Goal: Transaction & Acquisition: Obtain resource

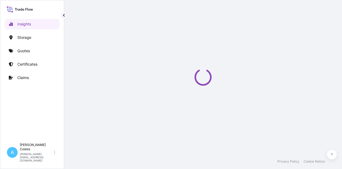
select select "2025"
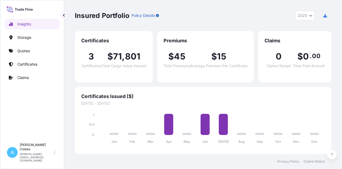
click at [24, 8] on icon at bounding box center [20, 9] width 26 height 8
click at [22, 52] on p "Quotes" at bounding box center [23, 50] width 13 height 5
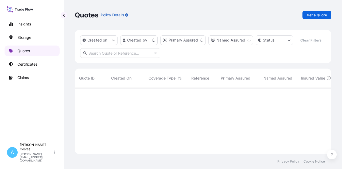
scroll to position [65, 252]
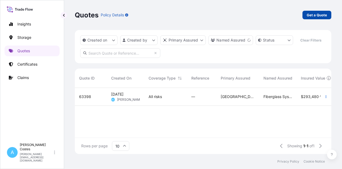
click at [315, 15] on p "Get a Quote" at bounding box center [317, 14] width 20 height 5
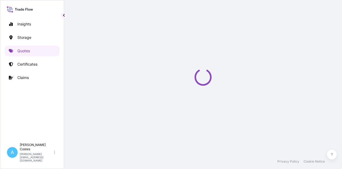
select select "Water"
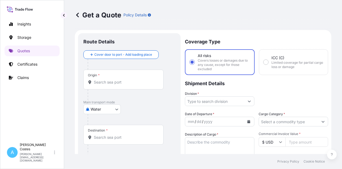
scroll to position [9, 0]
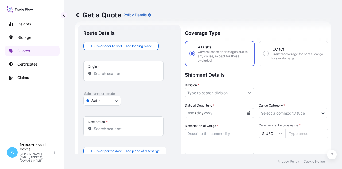
click at [76, 14] on icon at bounding box center [77, 14] width 5 height 5
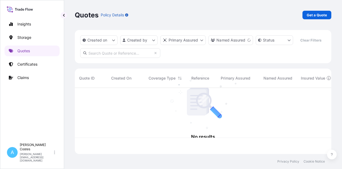
scroll to position [65, 252]
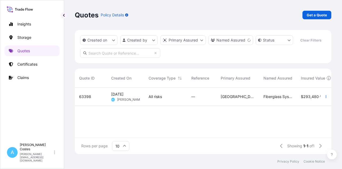
click at [129, 97] on span "[PERSON_NAME]" at bounding box center [130, 99] width 26 height 4
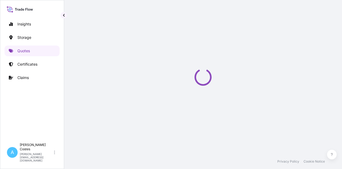
select select "Road / [GEOGRAPHIC_DATA]"
select select "Water"
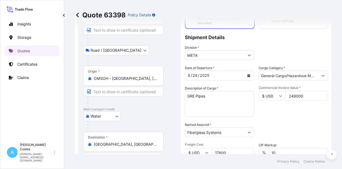
scroll to position [49, 0]
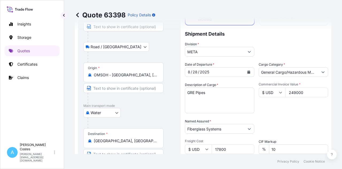
click at [302, 95] on input "249000" at bounding box center [306, 92] width 43 height 10
type input "2"
type input "249000.00"
click at [291, 108] on div "Commercial Invoice Value * $ USD 249000.00" at bounding box center [293, 97] width 69 height 31
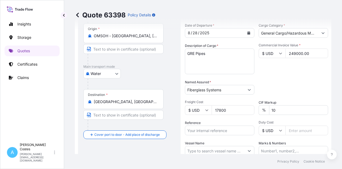
scroll to position [97, 0]
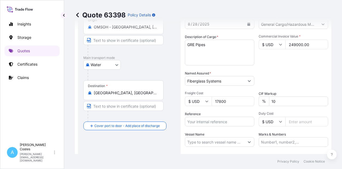
click at [218, 102] on input "17800" at bounding box center [233, 101] width 43 height 10
click at [228, 102] on input "17800" at bounding box center [233, 101] width 43 height 10
type input "17800.00"
click at [229, 112] on div "Reference" at bounding box center [219, 118] width 69 height 15
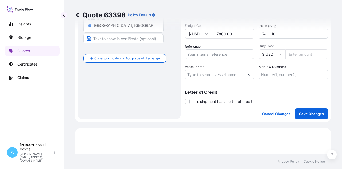
scroll to position [171, 0]
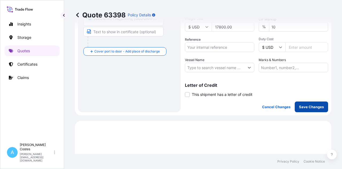
click at [309, 107] on p "Save Changes" at bounding box center [311, 106] width 25 height 5
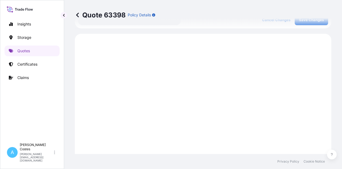
scroll to position [265, 0]
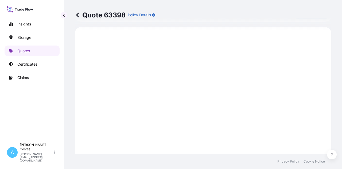
select select "Road / Inland"
select select "Water"
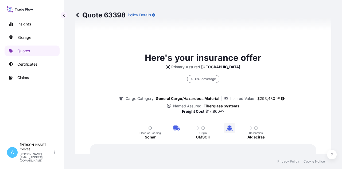
scroll to position [391, 0]
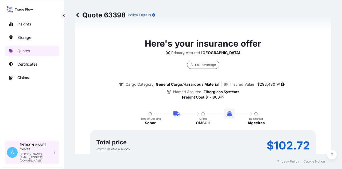
click at [34, 151] on p "Arnold Costes" at bounding box center [36, 146] width 33 height 9
